Goal: Transaction & Acquisition: Subscribe to service/newsletter

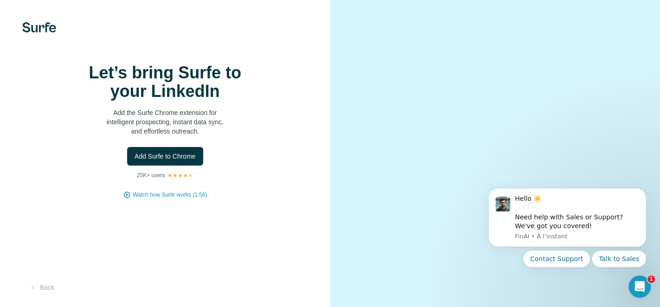
scroll to position [48, 0]
click at [159, 152] on span "Add Surfe to Chrome" at bounding box center [165, 156] width 61 height 9
click at [183, 152] on span "Add Surfe to Chrome" at bounding box center [165, 156] width 61 height 9
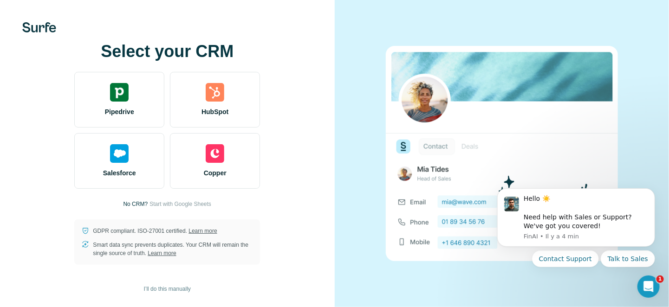
click at [307, 142] on div "Select your CRM Pipedrive HubSpot Salesforce Copper No CRM? Start with Google S…" at bounding box center [167, 153] width 297 height 223
click at [187, 205] on span "Start with Google Sheets" at bounding box center [180, 204] width 62 height 8
